Goal: Contribute content: Contribute content

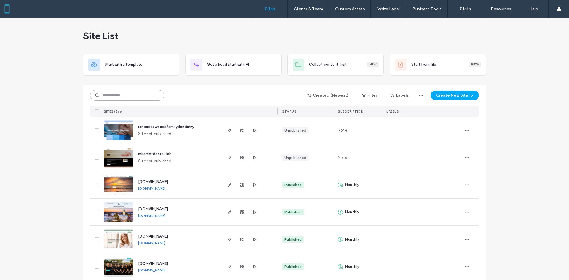
click at [128, 96] on input at bounding box center [127, 95] width 74 height 11
paste input "**********"
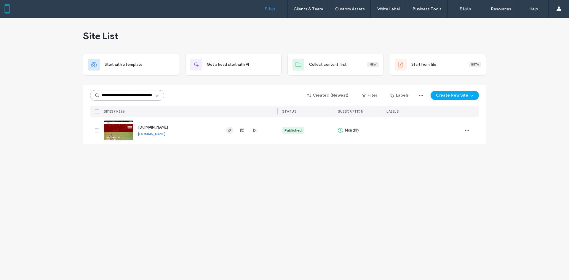
type input "**********"
click at [229, 129] on icon "button" at bounding box center [229, 130] width 5 height 5
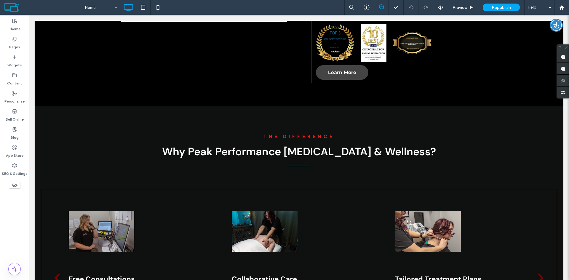
scroll to position [711, 0]
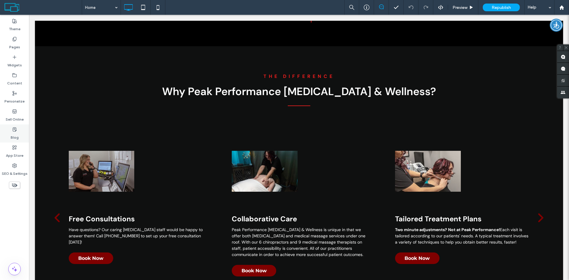
click at [15, 137] on label "Blog" at bounding box center [15, 136] width 8 height 8
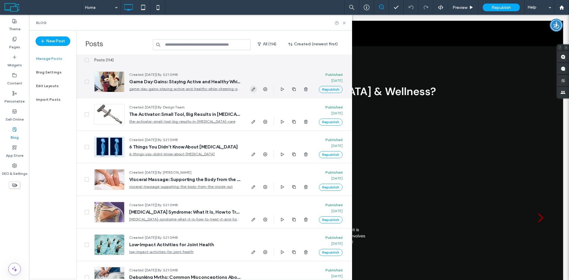
click at [256, 87] on icon "button" at bounding box center [253, 89] width 5 height 5
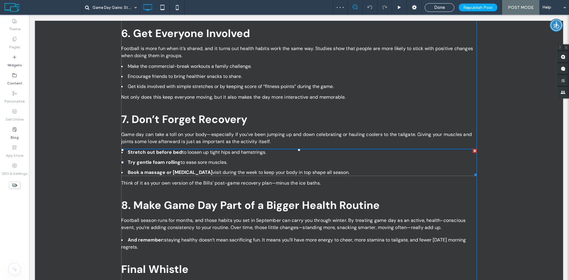
scroll to position [860, 0]
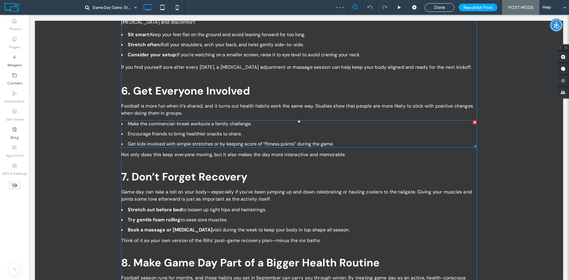
click at [206, 140] on span at bounding box center [299, 133] width 356 height 27
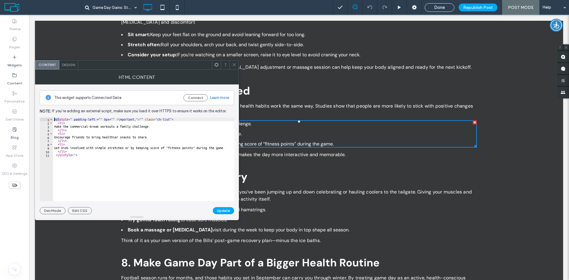
drag, startPoint x: 67, startPoint y: 119, endPoint x: 138, endPoint y: 115, distance: 71.0
click at [138, 115] on div "**********" at bounding box center [137, 149] width 194 height 130
click at [144, 118] on div "< ulstyle = " padding-left:="" 0px="" !important;" = "" class = "ch-list" > < l…" at bounding box center [143, 163] width 181 height 91
drag, startPoint x: 143, startPoint y: 118, endPoint x: 60, endPoint y: 119, distance: 83.6
click at [60, 119] on div "< ulstyle = " padding-left:="" 0px="" !important;" = "" class = "ch-list" > < l…" at bounding box center [143, 163] width 181 height 91
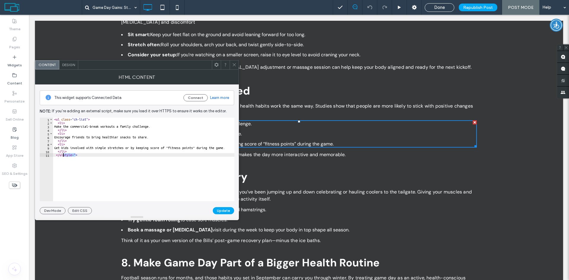
drag, startPoint x: 76, startPoint y: 156, endPoint x: 64, endPoint y: 155, distance: 11.9
click at [64, 155] on div "< ul class = "ch-list" > < li > Make the commercial-break workouts a family cha…" at bounding box center [143, 163] width 181 height 91
type textarea "*****"
click at [227, 210] on button "Update" at bounding box center [223, 210] width 21 height 7
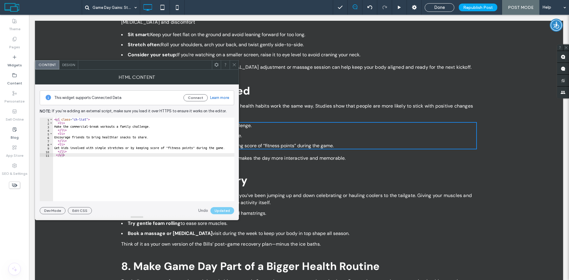
click at [234, 64] on icon at bounding box center [234, 65] width 4 height 4
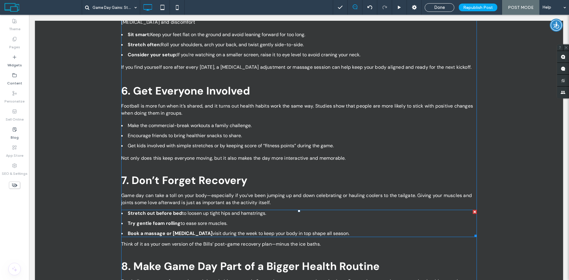
click at [173, 218] on span at bounding box center [299, 223] width 356 height 27
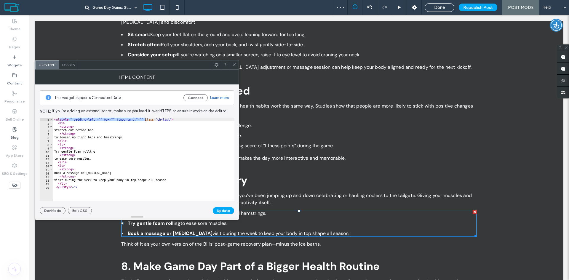
drag, startPoint x: 59, startPoint y: 119, endPoint x: 145, endPoint y: 119, distance: 85.4
click at [145, 119] on div "< ulstyle = " padding-left:="" 0px="" !important;" = "" class = "ch-list" > < l…" at bounding box center [143, 163] width 181 height 91
drag, startPoint x: 63, startPoint y: 188, endPoint x: 76, endPoint y: 188, distance: 13.0
click at [76, 188] on div "< ul class = "ch-list" > < li > < strong > Stretch out before bed </ strong > t…" at bounding box center [143, 163] width 181 height 91
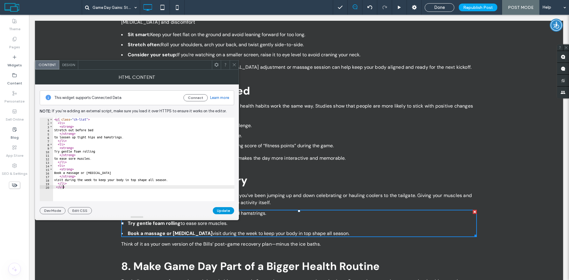
type textarea "*****"
click at [224, 210] on button "Update" at bounding box center [223, 210] width 21 height 7
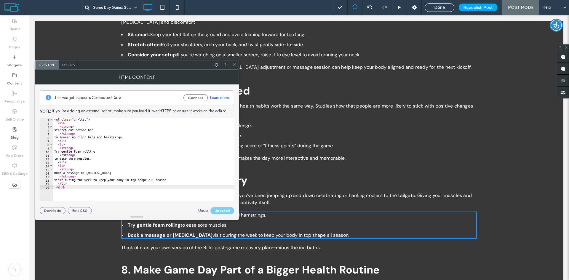
click at [234, 65] on use at bounding box center [234, 64] width 3 height 3
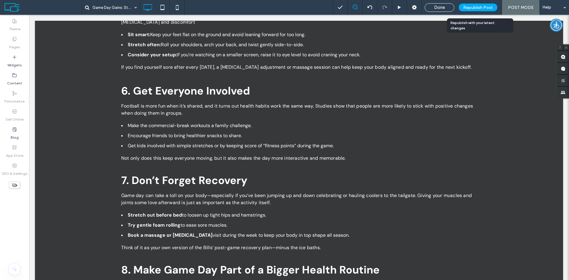
click at [487, 5] on span "Republish Post" at bounding box center [478, 7] width 30 height 5
click at [484, 8] on span "Republish Post" at bounding box center [478, 7] width 30 height 5
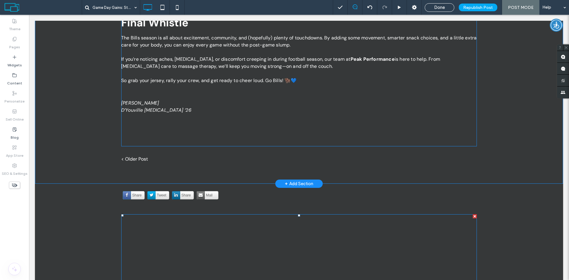
scroll to position [1126, 0]
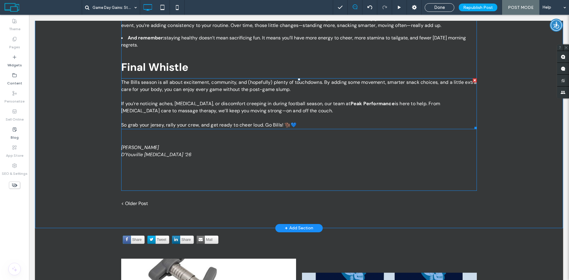
click at [291, 124] on span "So grab your jersey, rally your crew, and get ready to cheer loud. Go Bills! 🦬💙" at bounding box center [208, 125] width 175 height 6
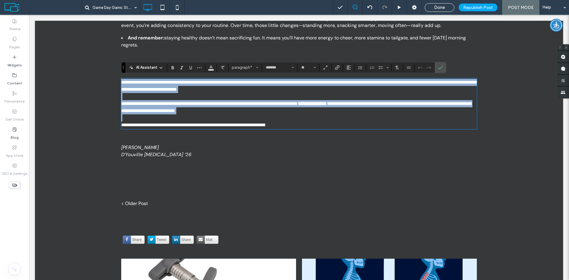
click at [301, 124] on p "**********" at bounding box center [299, 125] width 356 height 7
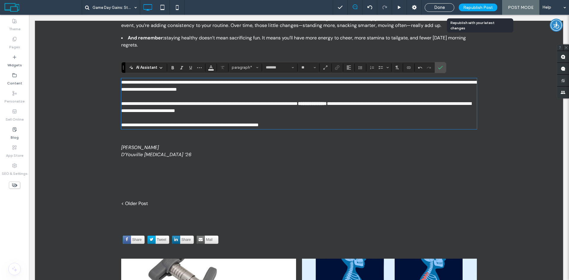
click at [474, 7] on span "Republish Post" at bounding box center [478, 7] width 30 height 5
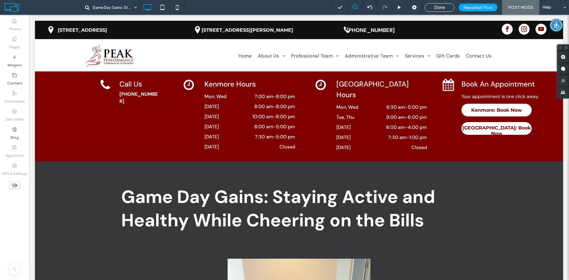
scroll to position [0, 0]
click at [480, 6] on span "Republish Post" at bounding box center [478, 7] width 30 height 5
